Goal: Task Accomplishment & Management: Use online tool/utility

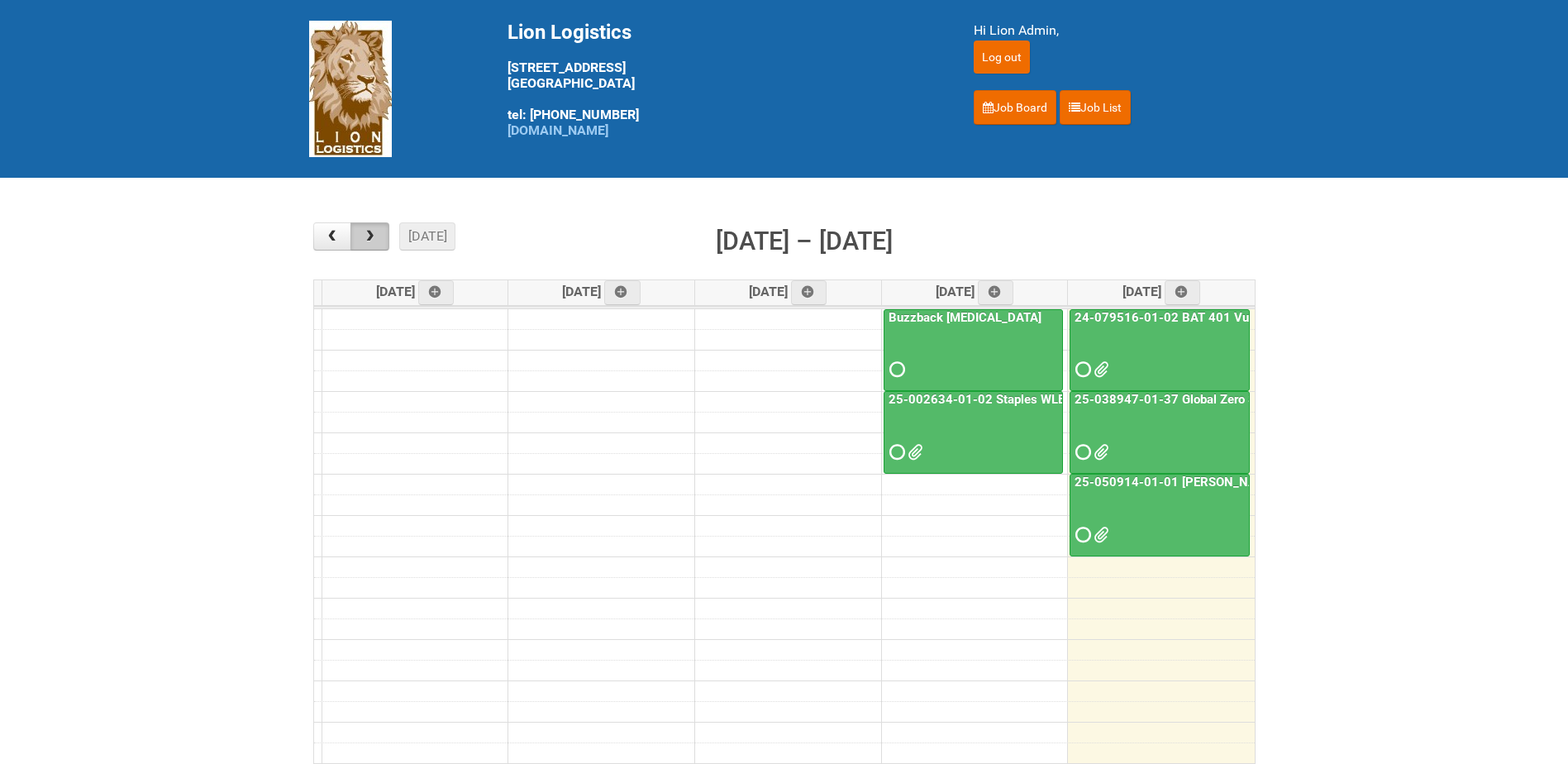
click at [376, 242] on span "button" at bounding box center [369, 236] width 16 height 13
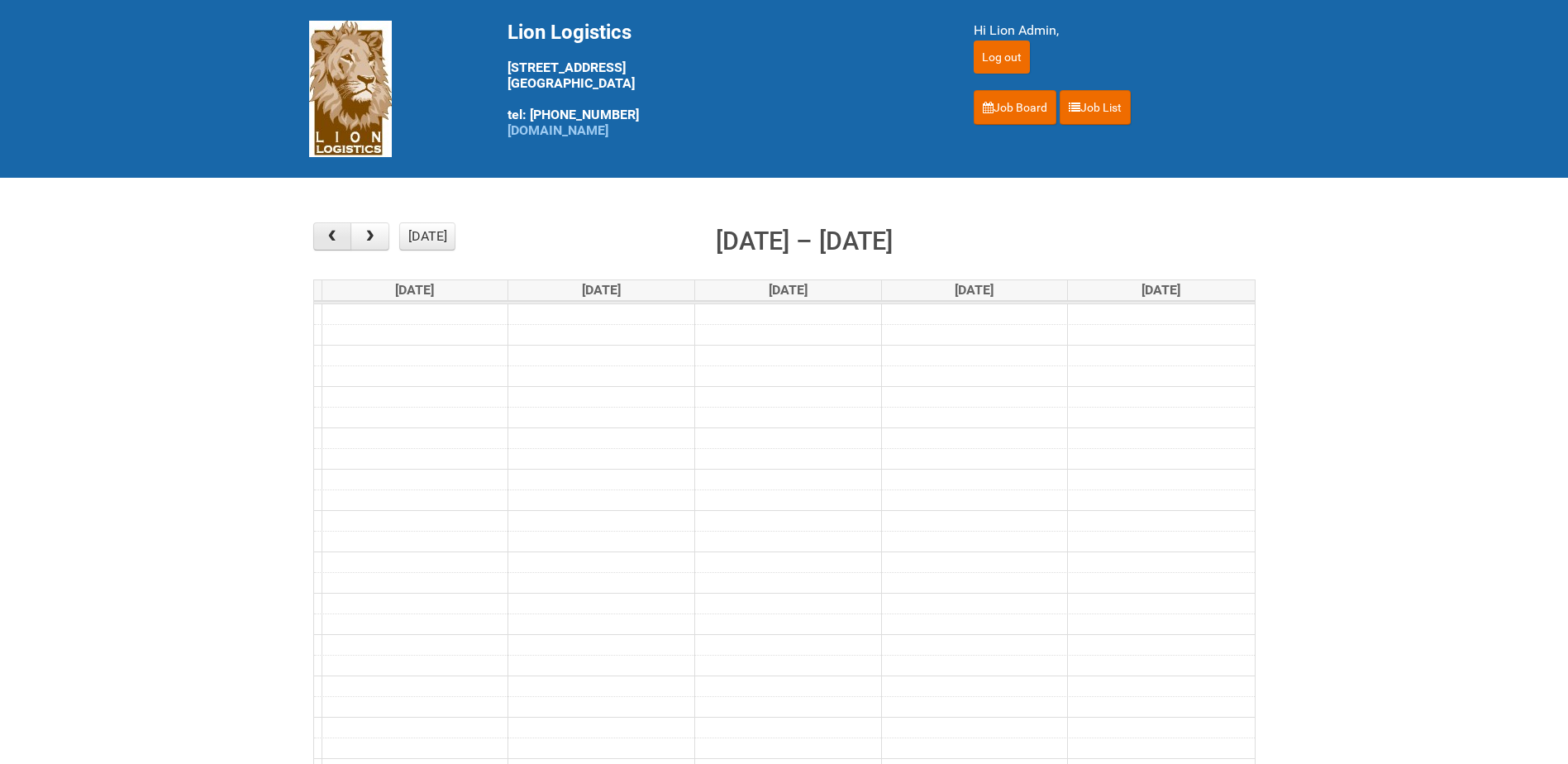
click at [334, 233] on span "button" at bounding box center [332, 236] width 16 height 13
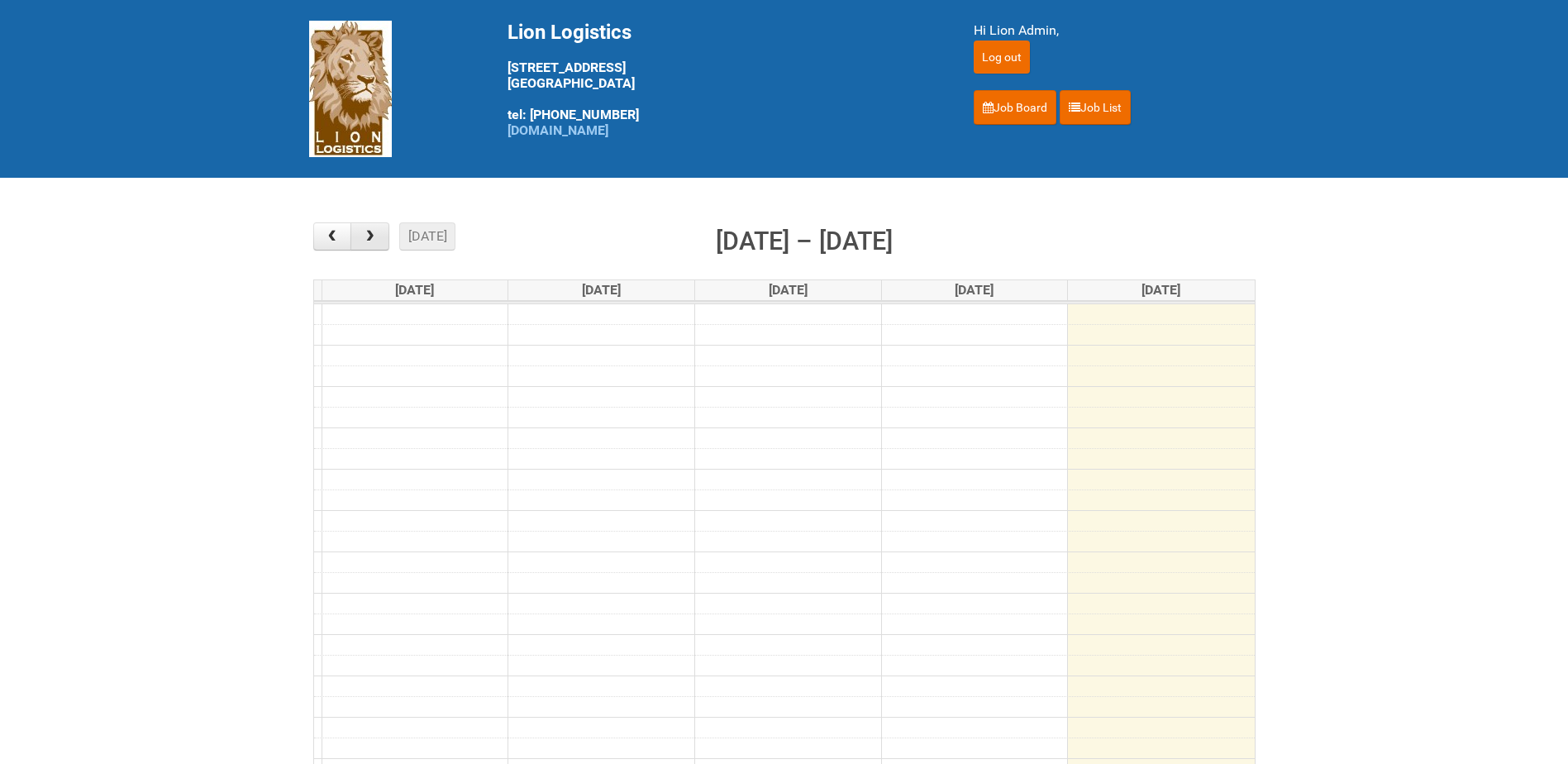
click at [362, 229] on span "button" at bounding box center [369, 236] width 16 height 13
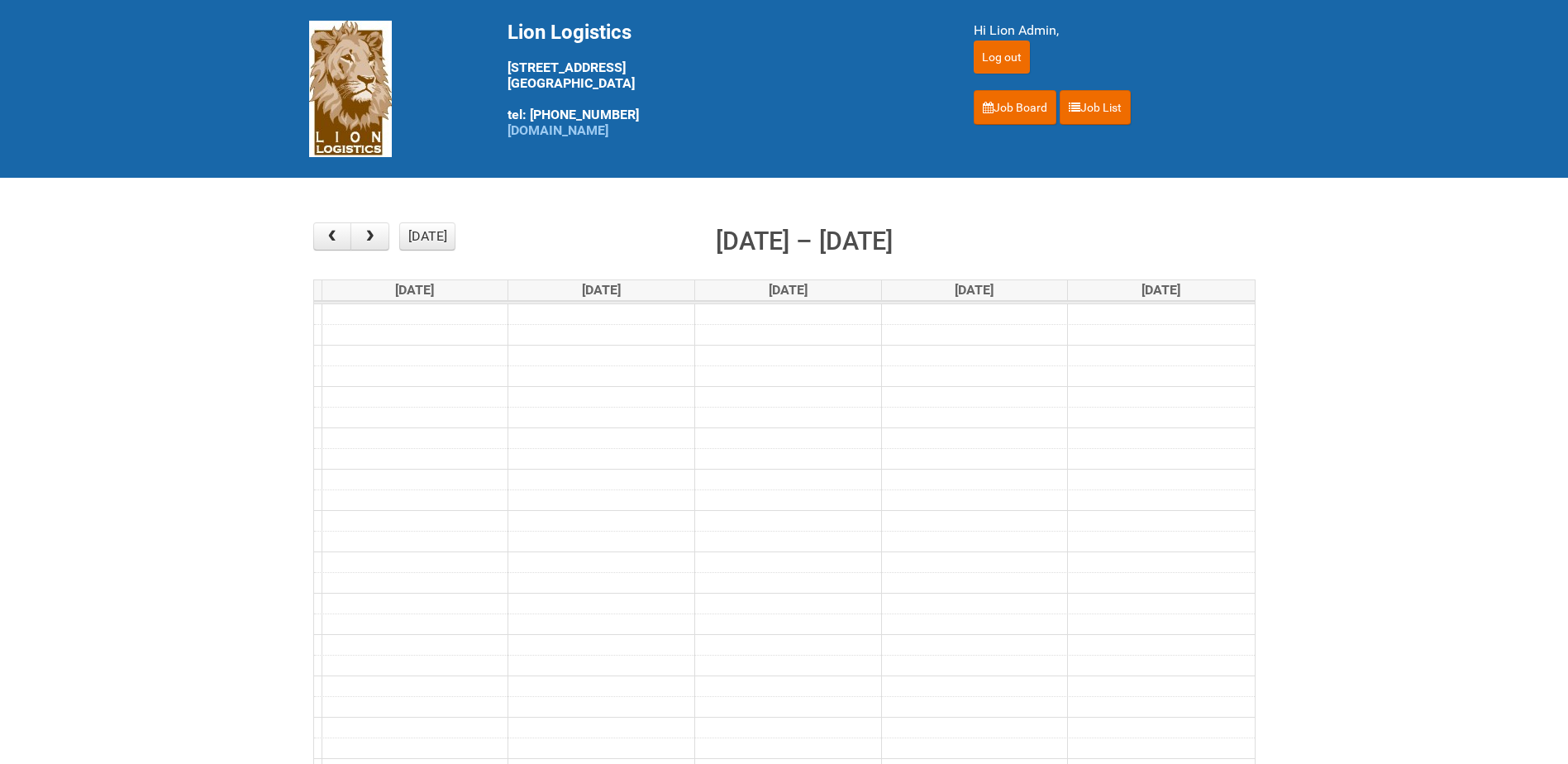
drag, startPoint x: 679, startPoint y: 345, endPoint x: 647, endPoint y: 403, distance: 66.2
click at [676, 346] on td at bounding box center [784, 355] width 940 height 21
click at [334, 242] on span "button" at bounding box center [332, 236] width 16 height 13
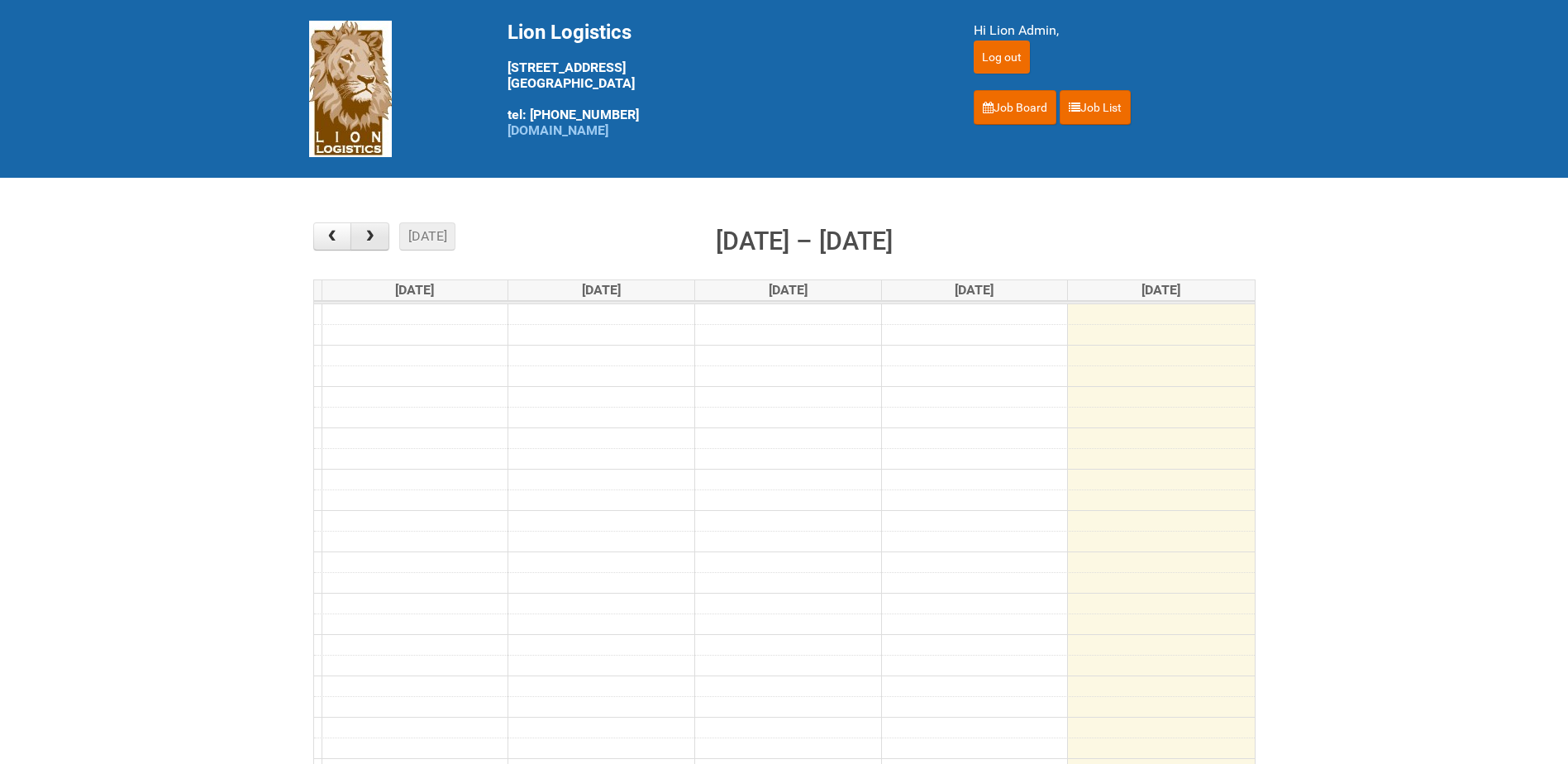
click at [368, 239] on span "button" at bounding box center [369, 236] width 16 height 13
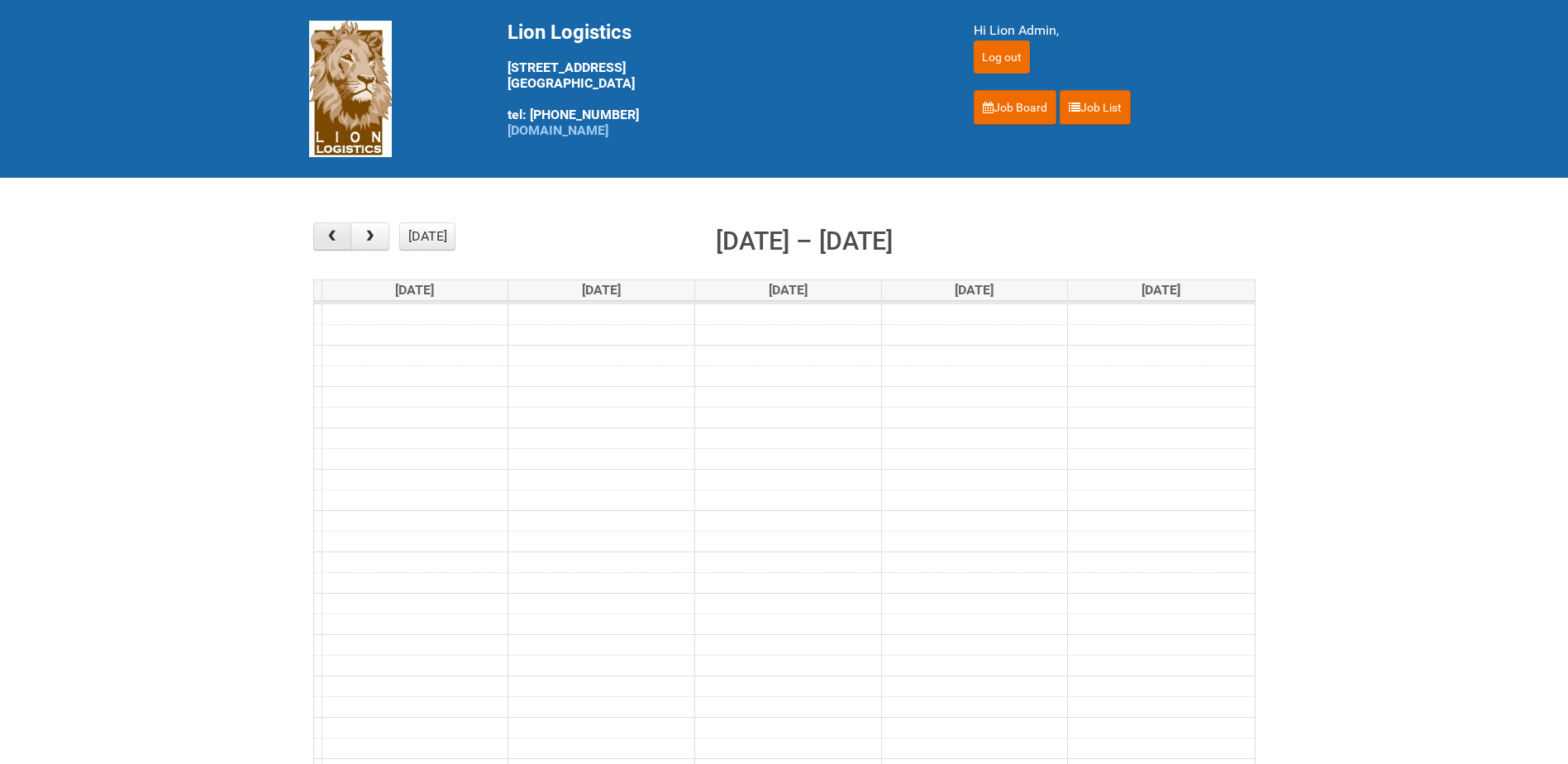
click at [336, 233] on span "button" at bounding box center [332, 236] width 16 height 13
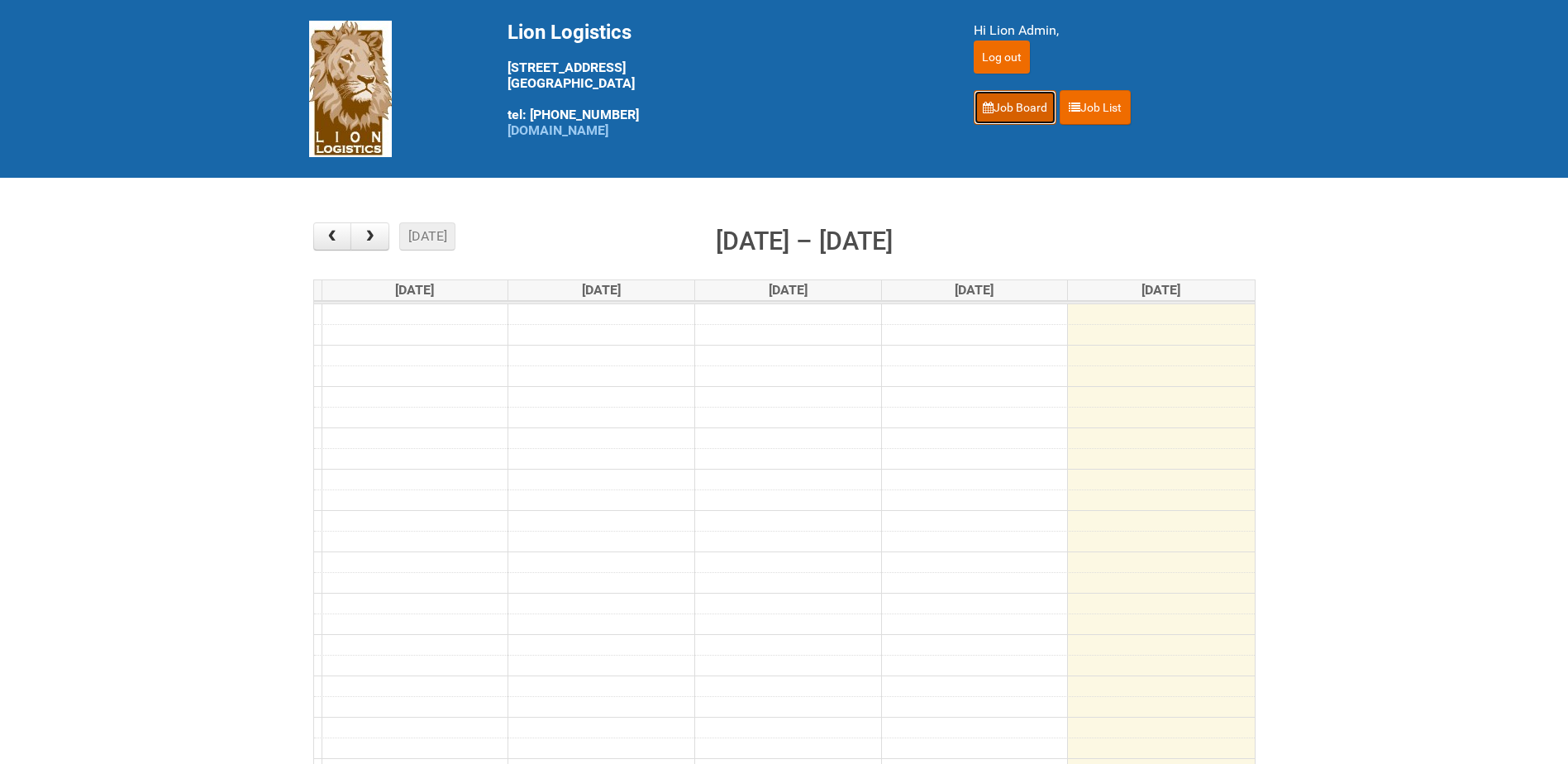
click at [1029, 102] on link "Job Board" at bounding box center [1015, 108] width 82 height 35
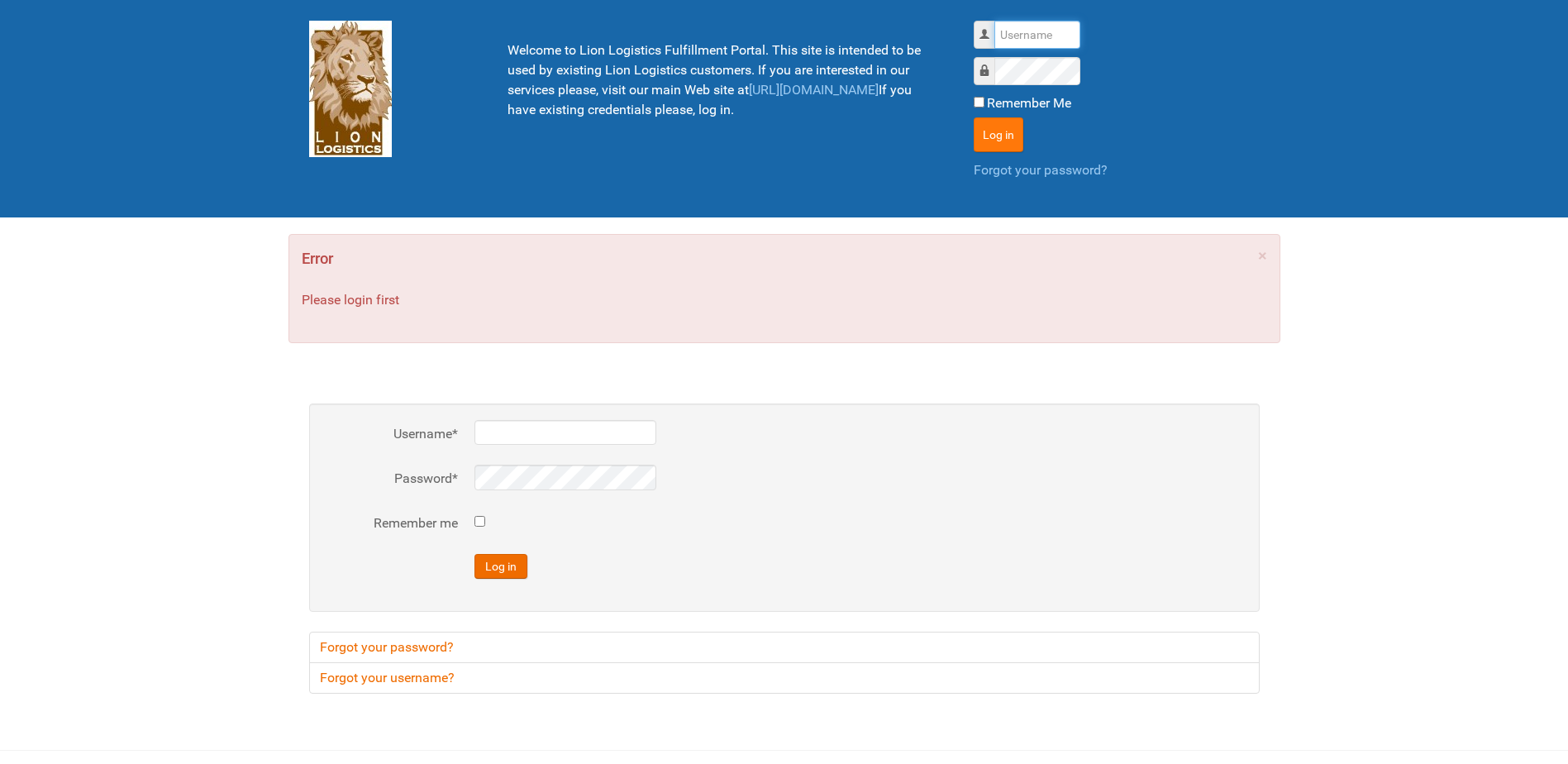
type input "Lion"
click at [1009, 129] on button "Log in" at bounding box center [999, 134] width 49 height 35
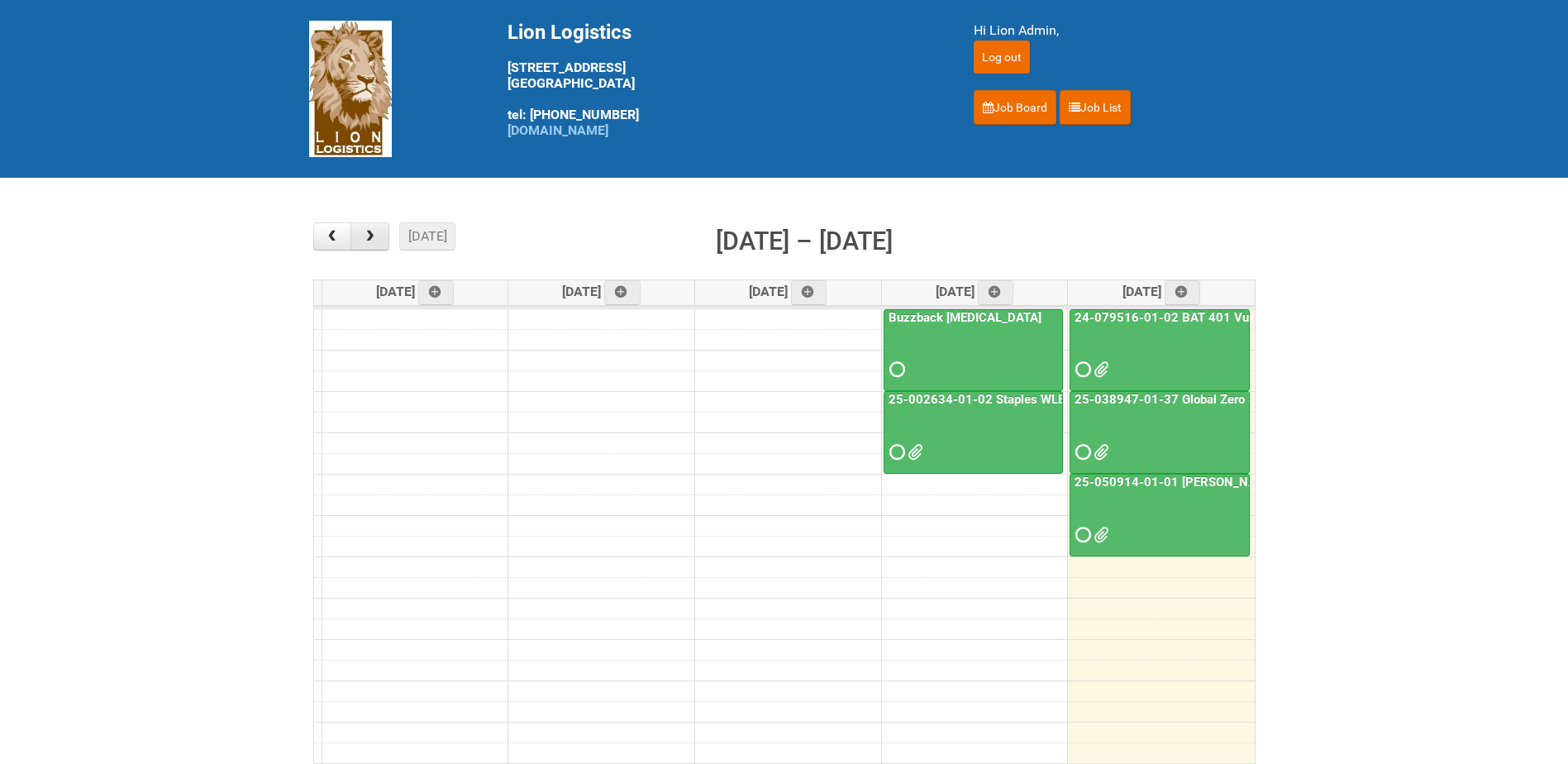
click at [371, 247] on button "button" at bounding box center [370, 236] width 39 height 28
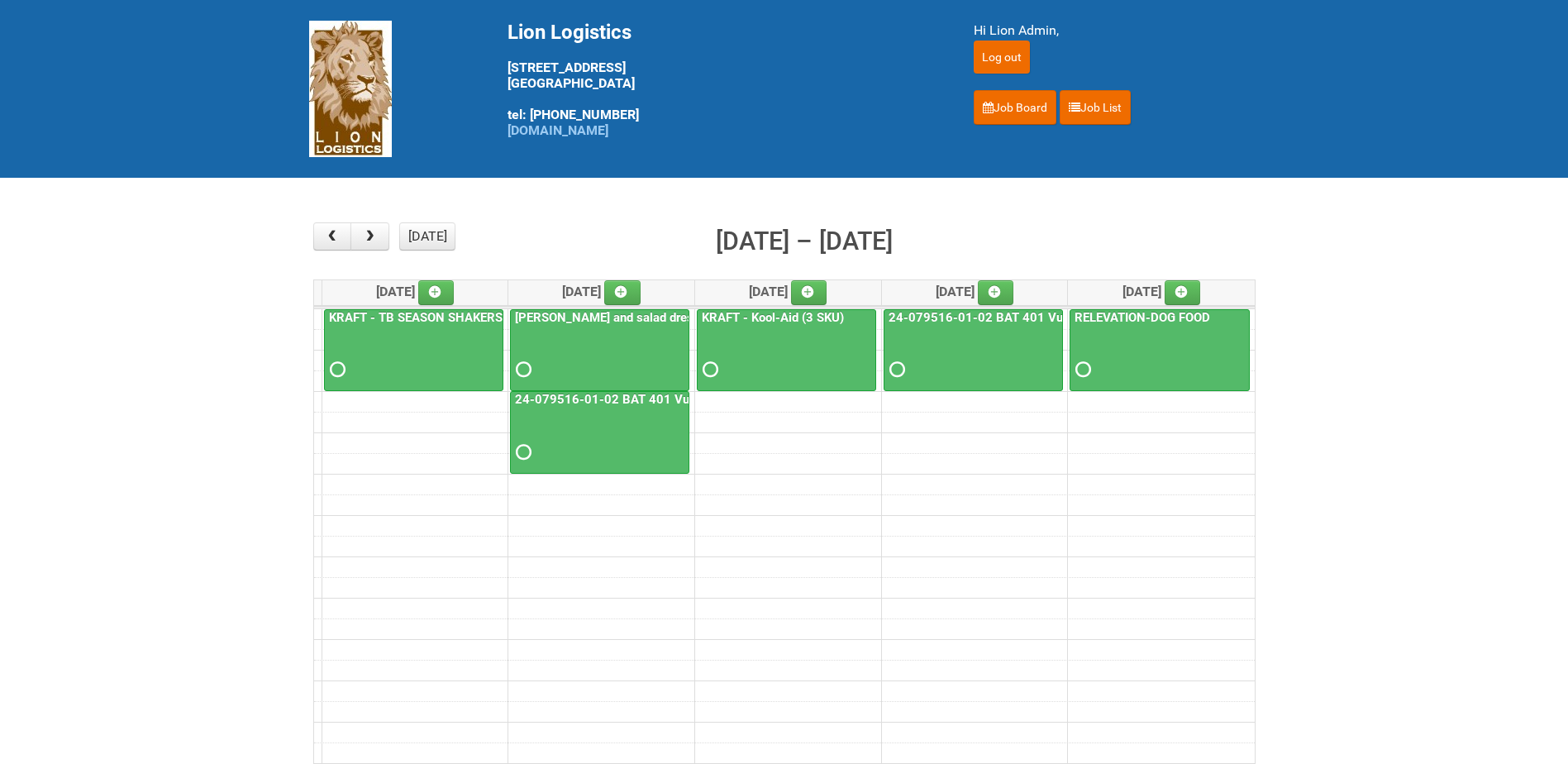
click at [619, 401] on link "24-079516-01-02 BAT 401 Vuse Box RCT" at bounding box center [635, 399] width 247 height 15
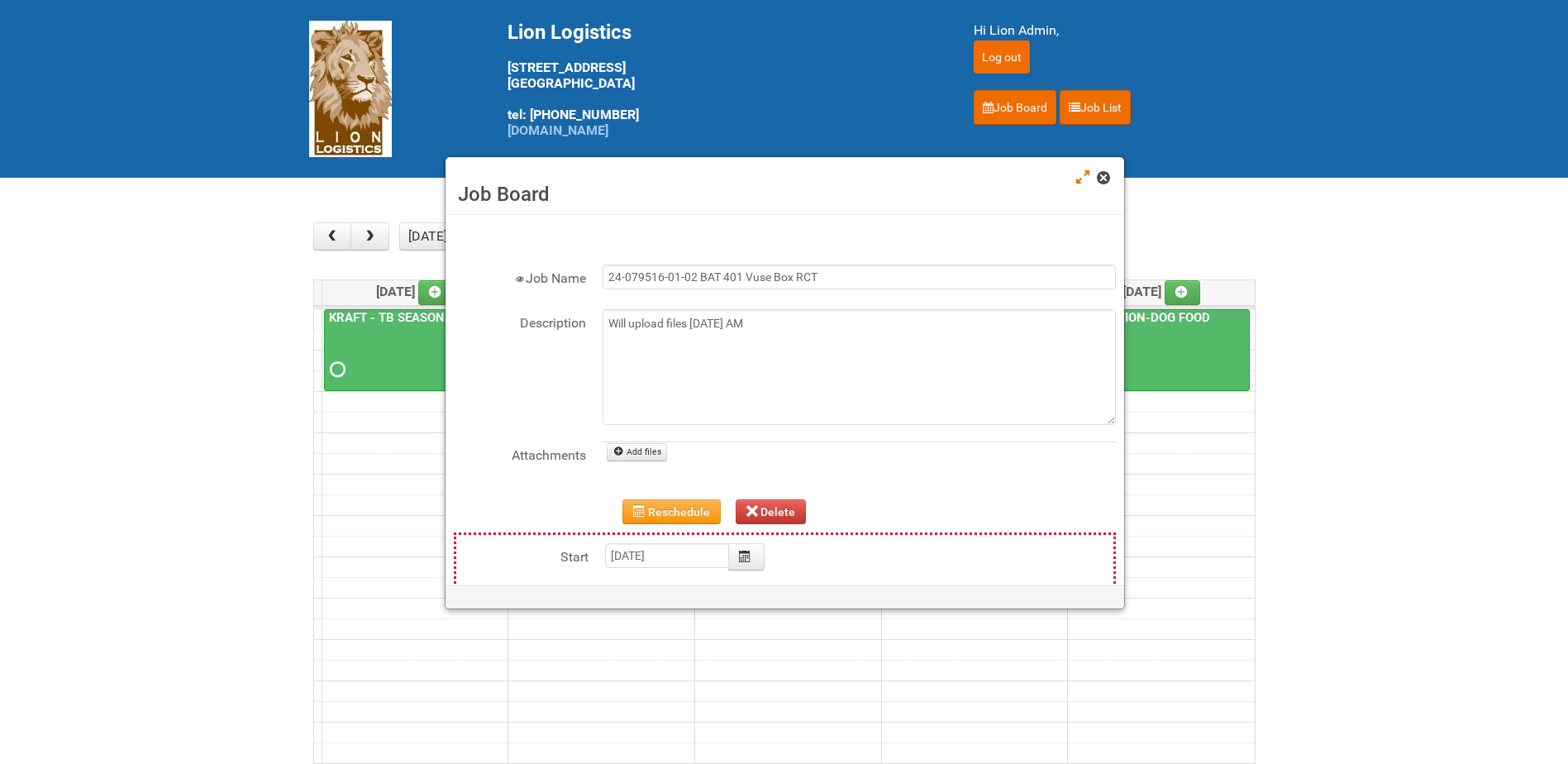
click at [1107, 180] on span at bounding box center [1102, 177] width 12 height 12
